Goal: Information Seeking & Learning: Learn about a topic

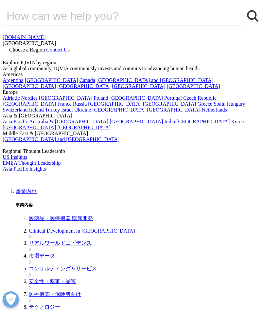
scroll to position [742, 0]
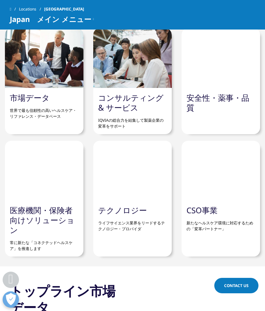
click at [219, 227] on p "新たなヘルスケア環境に対応するための「変革パートナー」" at bounding box center [221, 223] width 69 height 17
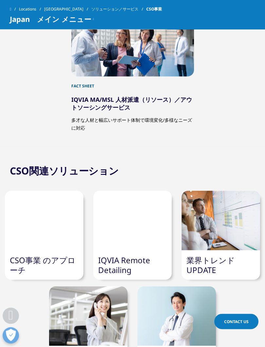
scroll to position [1247, 0]
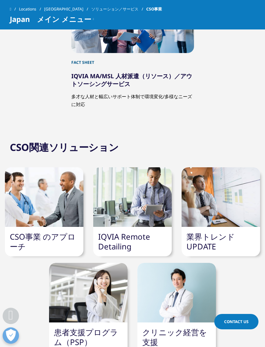
click at [28, 241] on link "CSO事業 のアプローチ" at bounding box center [43, 241] width 66 height 21
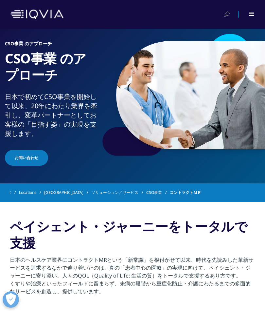
click at [253, 15] on div at bounding box center [252, 14] width 6 height 4
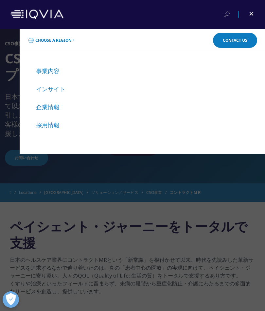
click at [64, 71] on li "事業内容" at bounding box center [142, 71] width 213 height 8
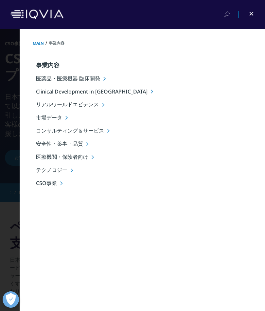
click at [98, 132] on li "コンサルティング＆サービス" at bounding box center [150, 131] width 229 height 8
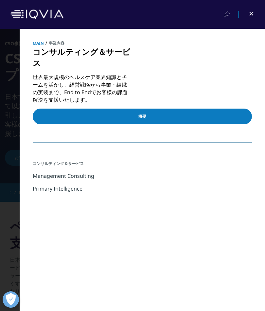
click at [203, 120] on link "概要" at bounding box center [142, 116] width 219 height 16
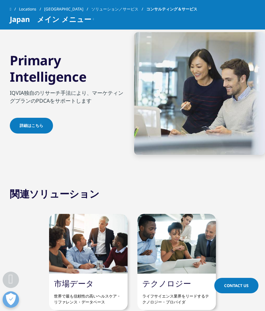
scroll to position [713, 0]
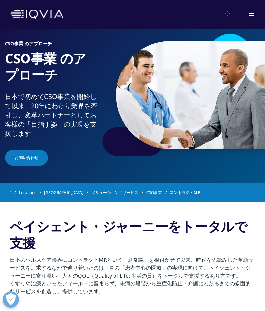
scroll to position [-15, 0]
